Goal: Transaction & Acquisition: Purchase product/service

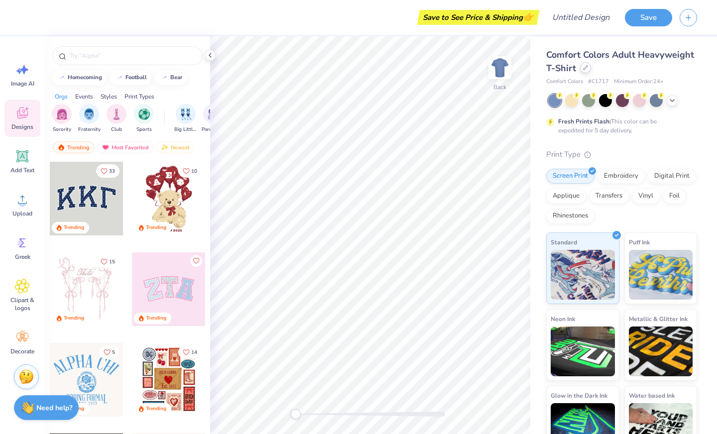
click at [591, 72] on div at bounding box center [585, 67] width 11 height 11
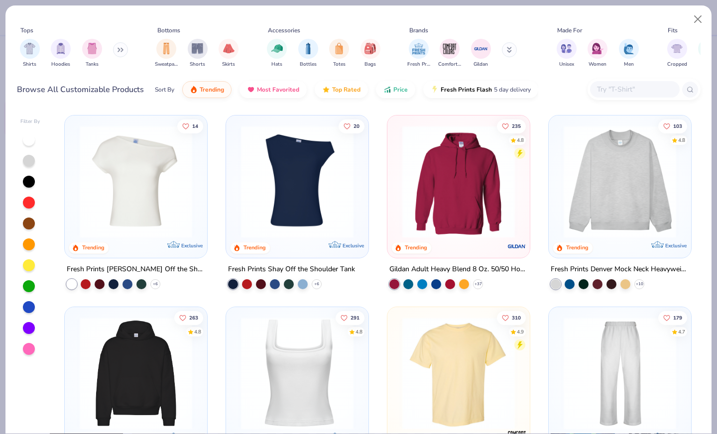
click at [320, 201] on img at bounding box center [297, 182] width 123 height 113
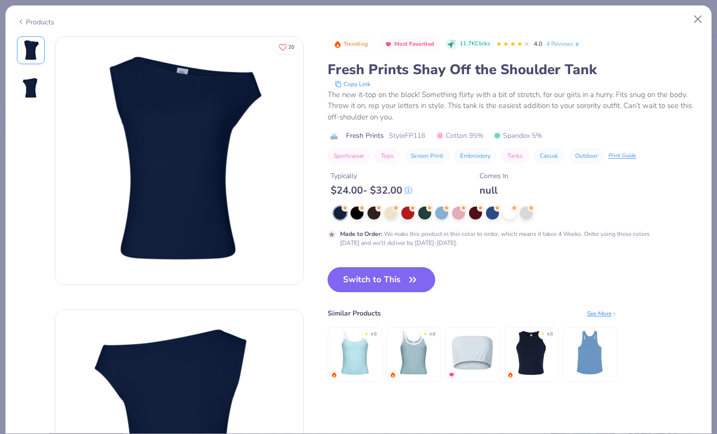
click at [392, 288] on button "Switch to This" at bounding box center [382, 279] width 108 height 25
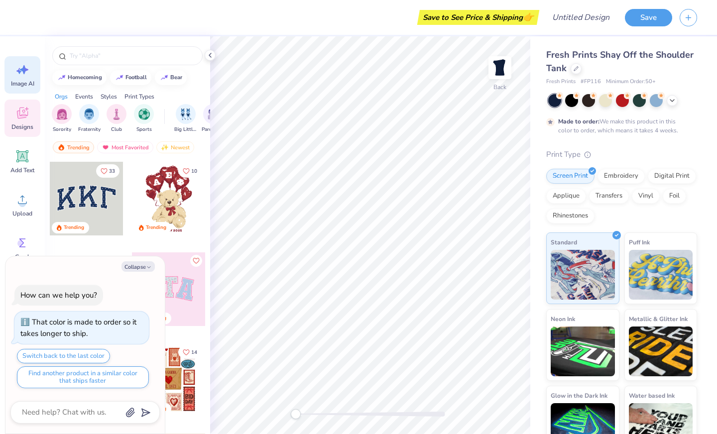
click at [18, 76] on icon at bounding box center [22, 69] width 15 height 15
type textarea "x"
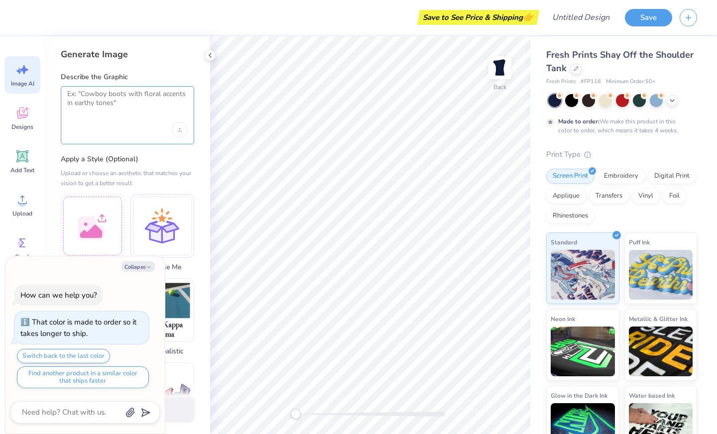
click at [91, 108] on textarea at bounding box center [127, 102] width 121 height 25
type textarea "Delta Phi Lambda, Founder's Day, Butterflies, Blue rose"
click at [143, 264] on button "Collapse" at bounding box center [138, 266] width 33 height 10
type textarea "x"
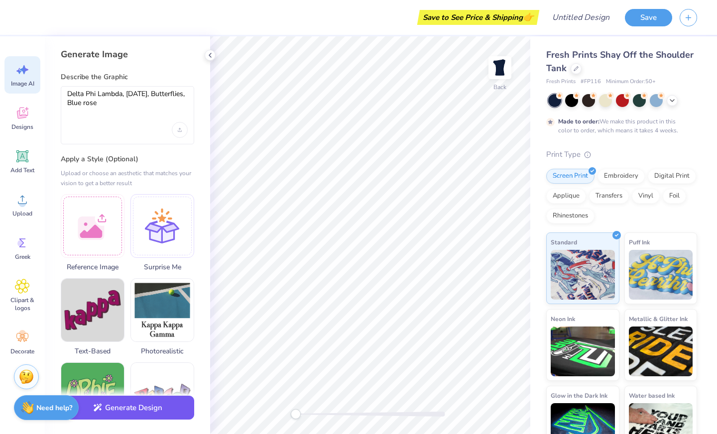
click at [136, 413] on button "Generate Design" at bounding box center [127, 408] width 133 height 24
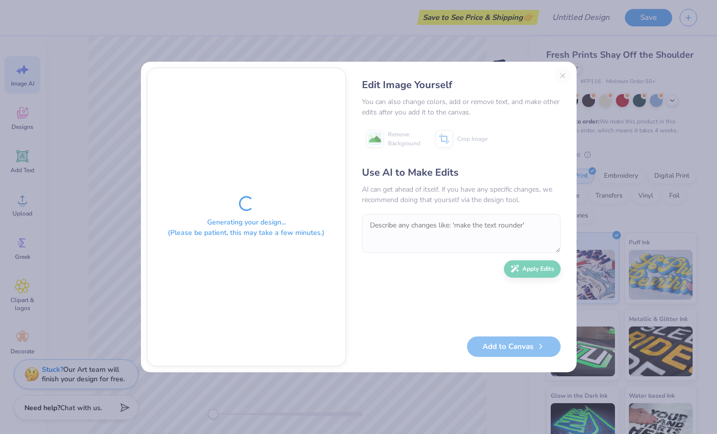
click at [559, 74] on div "Edit Image Yourself You can also change colors, add or remove text, and make ot…" at bounding box center [461, 217] width 219 height 299
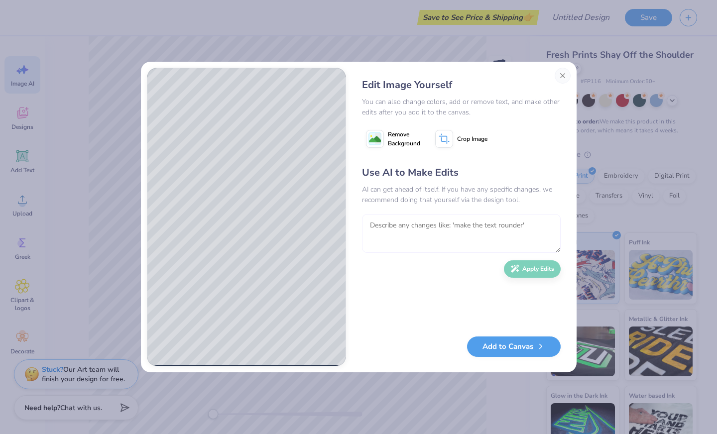
click at [420, 224] on textarea at bounding box center [461, 233] width 199 height 39
click at [347, 174] on div "Edit Image Yourself You can also change colors, add or remove text, and make ot…" at bounding box center [359, 217] width 424 height 299
click at [402, 230] on textarea at bounding box center [461, 233] width 199 height 39
type textarea "Make it more minimalistic"
click at [515, 272] on button "Apply Edits" at bounding box center [532, 266] width 57 height 17
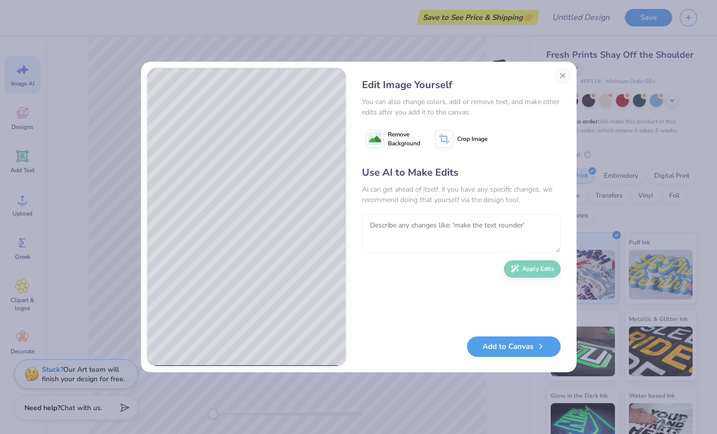
click at [407, 227] on textarea at bounding box center [461, 233] width 199 height 39
click at [447, 233] on textarea "take out the rose and butterflies but put text that says "Delta Phi Lambda" and…" at bounding box center [461, 233] width 199 height 39
click at [503, 237] on textarea "take out the rose and butterflies but put text that says "Delta Phi Lambda" and…" at bounding box center [461, 233] width 199 height 39
type textarea "take out the rose and butterflies but put text that says "Delta Phi Lambda" and…"
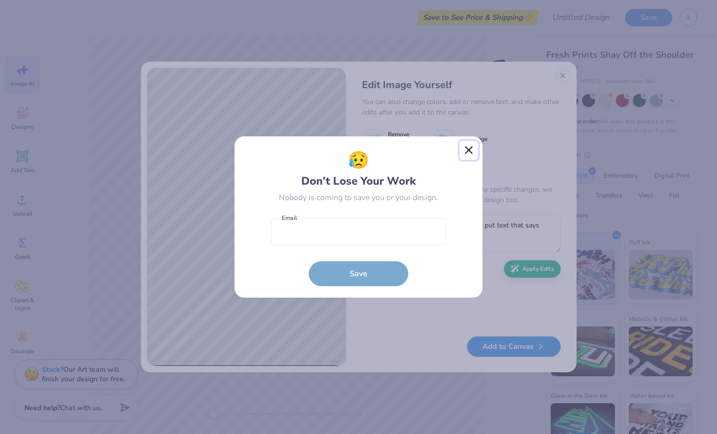
click at [472, 153] on button "Close" at bounding box center [469, 150] width 19 height 19
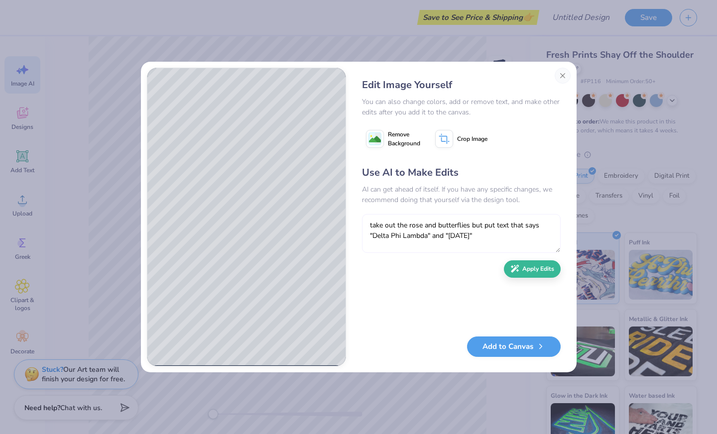
click at [508, 240] on textarea "take out the rose and butterflies but put text that says "Delta Phi Lambda" and…" at bounding box center [461, 233] width 199 height 39
click at [514, 269] on icon "button" at bounding box center [515, 266] width 9 height 9
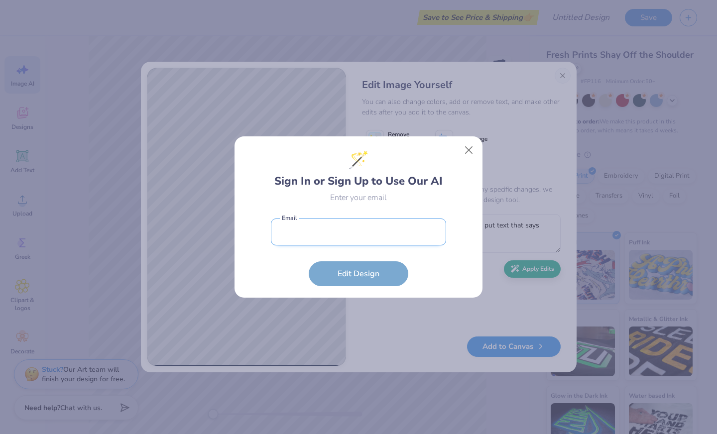
click at [335, 219] on input "email" at bounding box center [358, 232] width 175 height 27
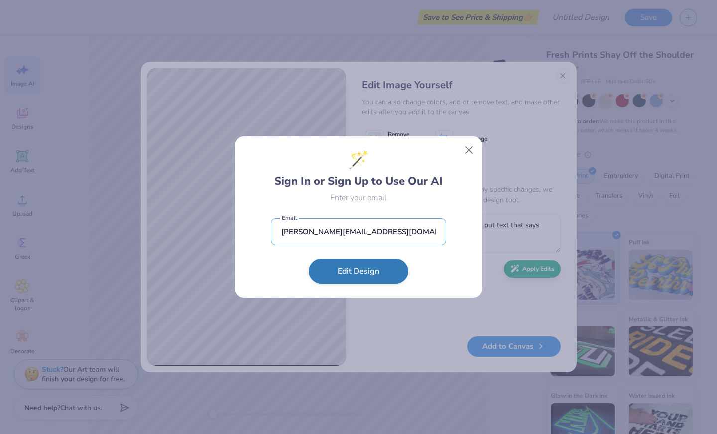
type input "dennison.ava@gmail.com"
click at [343, 270] on button "Edit Design" at bounding box center [359, 271] width 100 height 25
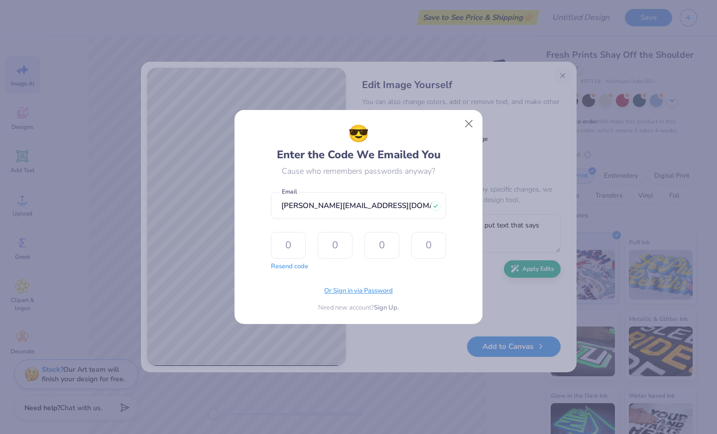
click at [347, 290] on span "Or Sign in via Password" at bounding box center [358, 291] width 69 height 10
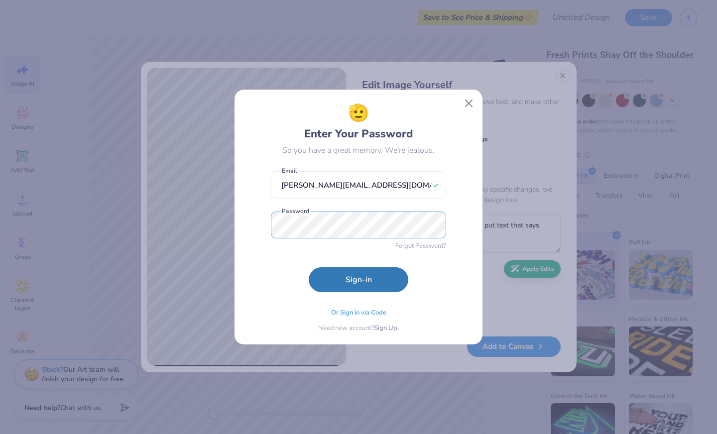
click at [309, 267] on button "Sign-in" at bounding box center [359, 279] width 100 height 25
